Goal: Task Accomplishment & Management: Manage account settings

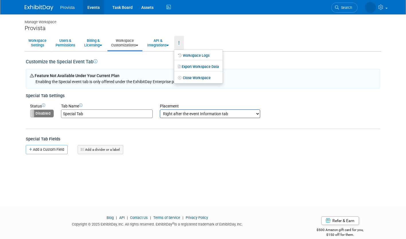
click at [87, 11] on link "Events" at bounding box center [93, 7] width 21 height 14
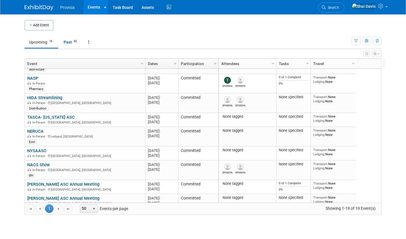
scroll to position [80, 0]
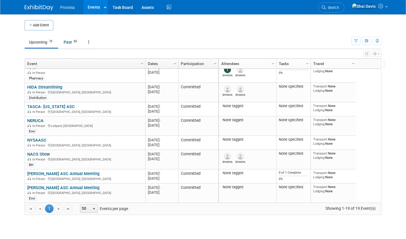
click at [95, 129] on div "Envi" at bounding box center [85, 130] width 116 height 5
click at [35, 117] on td "NERUCA NERUCA In-Person Ledyard, CT Envi" at bounding box center [85, 125] width 120 height 19
click at [35, 119] on link "NERUCA" at bounding box center [35, 120] width 16 height 5
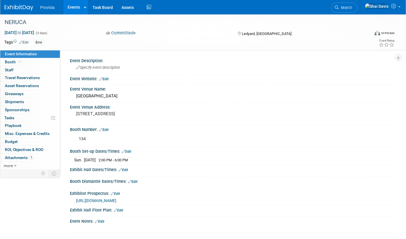
click at [10, 63] on span "Booth" at bounding box center [13, 62] width 17 height 5
select select "No"
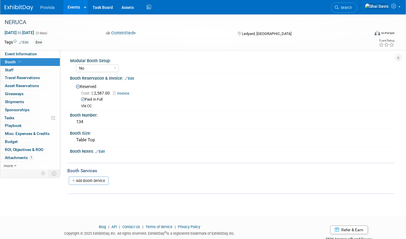
click at [13, 73] on link "0 Staff 0" at bounding box center [30, 70] width 60 height 8
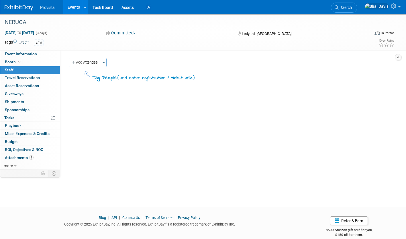
click at [82, 66] on button "Add Attendee" at bounding box center [85, 62] width 32 height 9
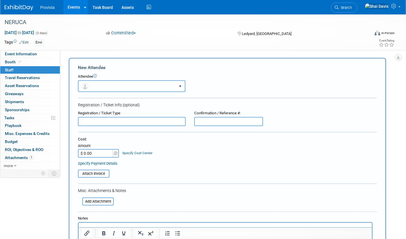
click at [98, 88] on button "button" at bounding box center [131, 86] width 107 height 12
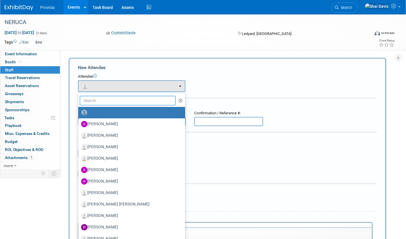
click at [142, 101] on input "text" at bounding box center [128, 101] width 96 height 10
click at [48, 56] on link "Event Information" at bounding box center [30, 54] width 60 height 8
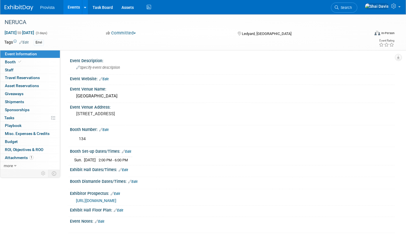
click at [31, 71] on link "0 Staff 0" at bounding box center [30, 70] width 60 height 8
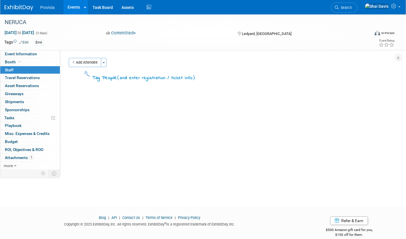
click at [82, 64] on button "Add Attendee" at bounding box center [85, 62] width 32 height 9
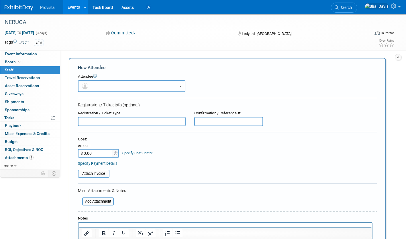
click at [98, 91] on button "button" at bounding box center [131, 86] width 107 height 12
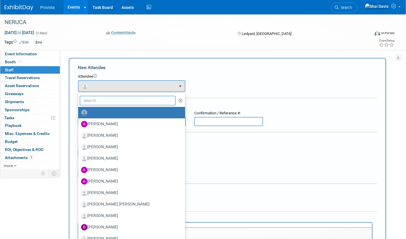
click at [97, 100] on input "text" at bounding box center [128, 101] width 96 height 10
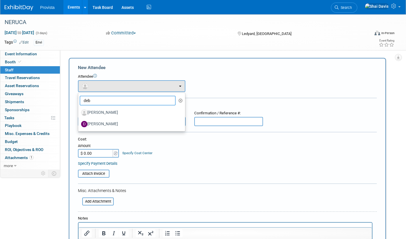
type input "deb"
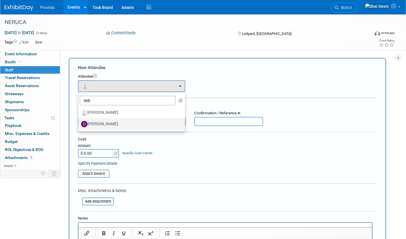
click at [101, 121] on label "[PERSON_NAME]" at bounding box center [130, 124] width 98 height 9
click at [79, 122] on input "[PERSON_NAME]" at bounding box center [77, 124] width 4 height 4
select select "d268dd6c-856d-4a50-8855-98e20af795f5"
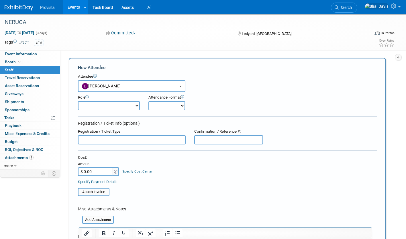
click at [103, 106] on select "Demonstrator Host Planner Presenter Sales Representative Set-up/Dismantle Crew …" at bounding box center [109, 105] width 62 height 9
select select "4"
click at [78, 101] on select "Demonstrator Host Planner Presenter Sales Representative Set-up/Dismantle Crew …" at bounding box center [109, 105] width 62 height 9
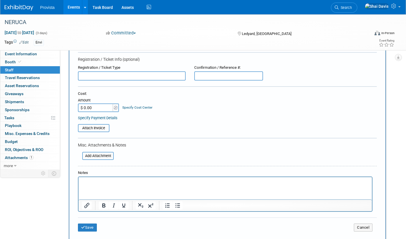
scroll to position [67, 0]
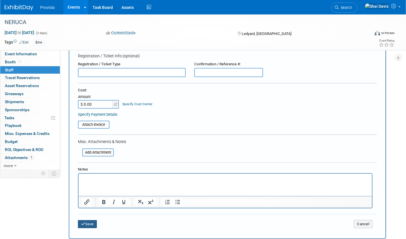
click at [85, 224] on button "Save" at bounding box center [87, 224] width 19 height 8
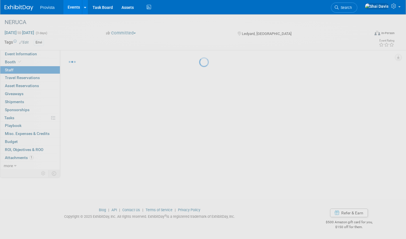
scroll to position [8, 0]
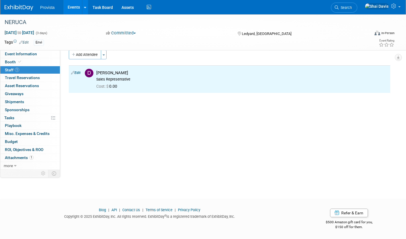
click at [89, 56] on button "Add Attendee" at bounding box center [85, 54] width 32 height 9
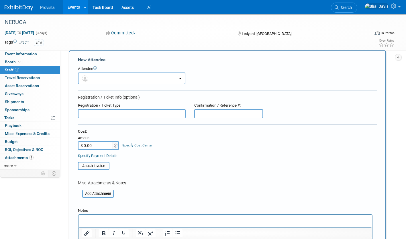
scroll to position [0, 0]
click at [98, 81] on button "button" at bounding box center [131, 79] width 107 height 12
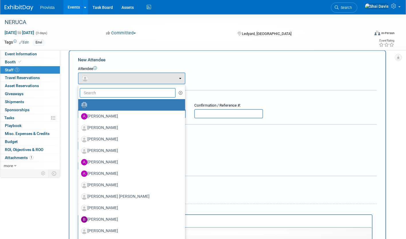
click at [95, 91] on input "text" at bounding box center [128, 93] width 96 height 10
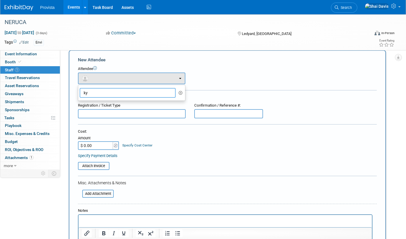
type input "k"
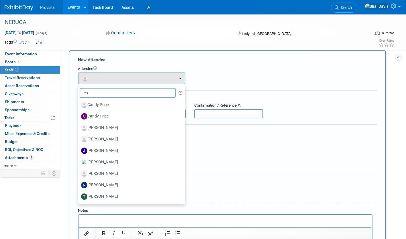
type input "ca"
click at [101, 120] on label "Candy Price" at bounding box center [130, 116] width 98 height 9
click at [79, 118] on input "Candy Price" at bounding box center [77, 116] width 4 height 4
select select "b1c64146-fda6-478b-b6a8-ee95921389c7"
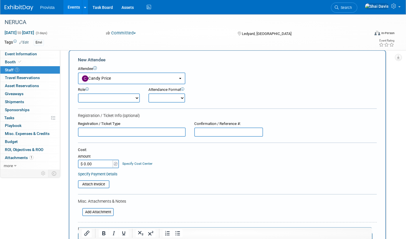
click at [97, 130] on input "text" at bounding box center [132, 132] width 108 height 9
click at [100, 97] on select "Demonstrator Host Planner Presenter Sales Representative Set-up/Dismantle Crew …" at bounding box center [109, 97] width 62 height 9
select select "4"
click at [78, 93] on select "Demonstrator Host Planner Presenter Sales Representative Set-up/Dismantle Crew …" at bounding box center [109, 97] width 62 height 9
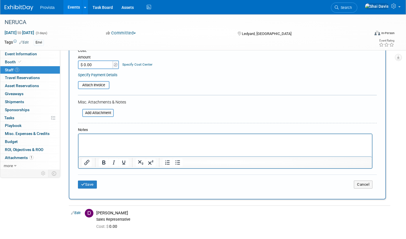
scroll to position [113, 0]
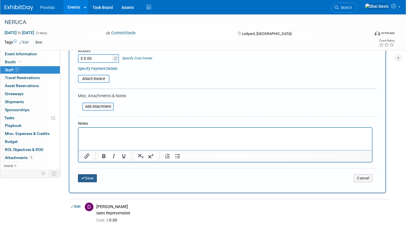
click at [95, 180] on button "Save" at bounding box center [87, 178] width 19 height 8
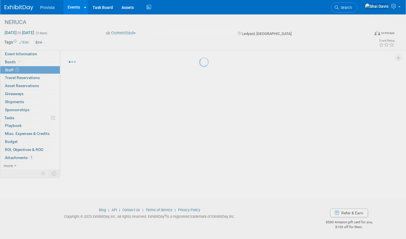
scroll to position [8, 0]
